Goal: Transaction & Acquisition: Download file/media

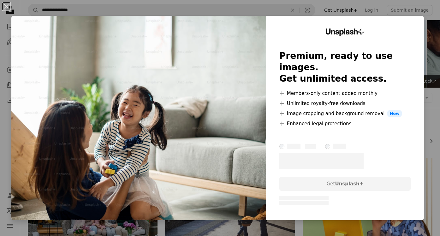
scroll to position [573, 0]
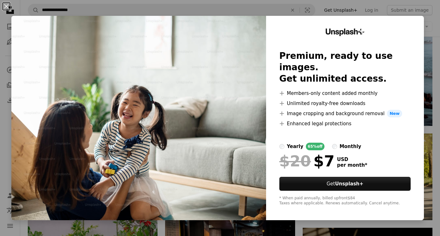
click at [436, 33] on div "An X shape Unsplash+ Premium, ready to use images. Get unlimited access. A plus…" at bounding box center [220, 118] width 440 height 236
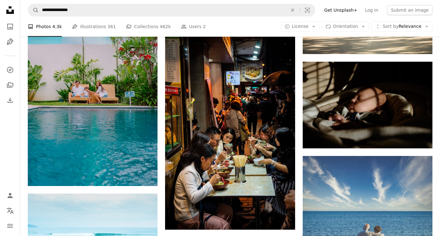
scroll to position [743, 0]
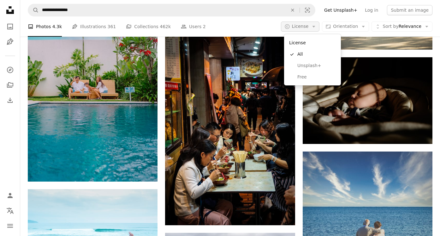
click at [316, 26] on icon "Arrow down" at bounding box center [314, 27] width 6 height 6
click at [308, 74] on span "Free" at bounding box center [317, 77] width 39 height 6
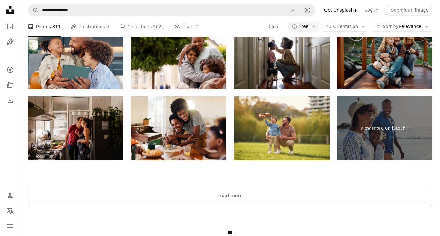
scroll to position [1479, 0]
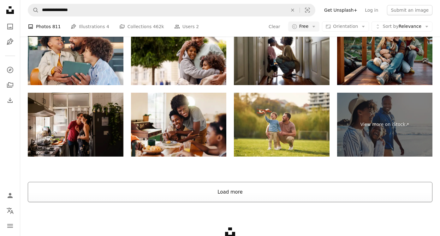
click at [214, 189] on button "Load more" at bounding box center [230, 192] width 405 height 20
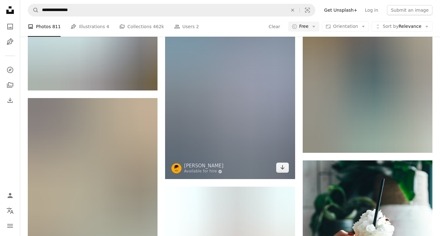
scroll to position [3933, 0]
